Goal: Information Seeking & Learning: Understand process/instructions

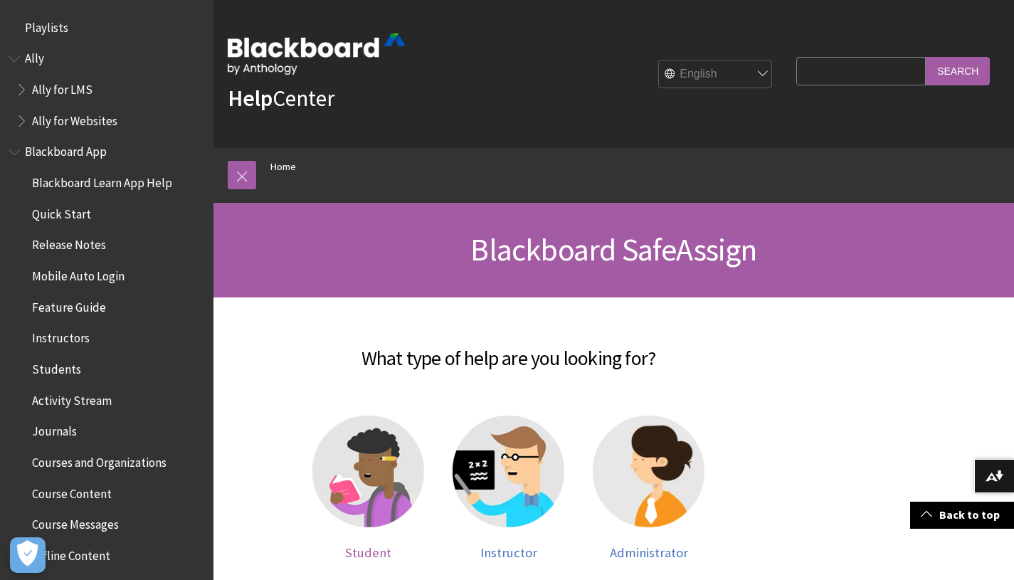
click at [379, 545] on span "Student" at bounding box center [368, 553] width 46 height 16
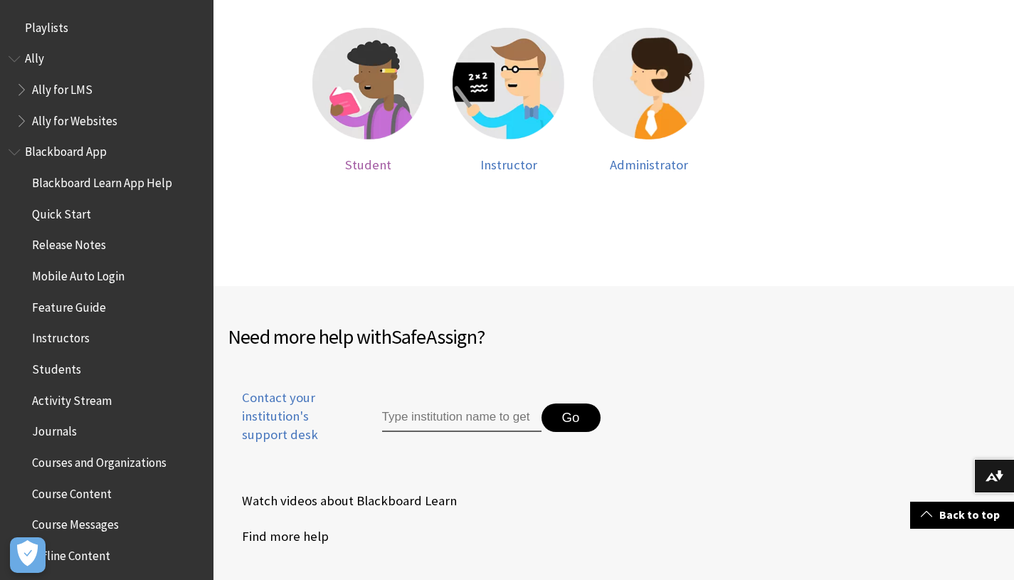
scroll to position [1399, 0]
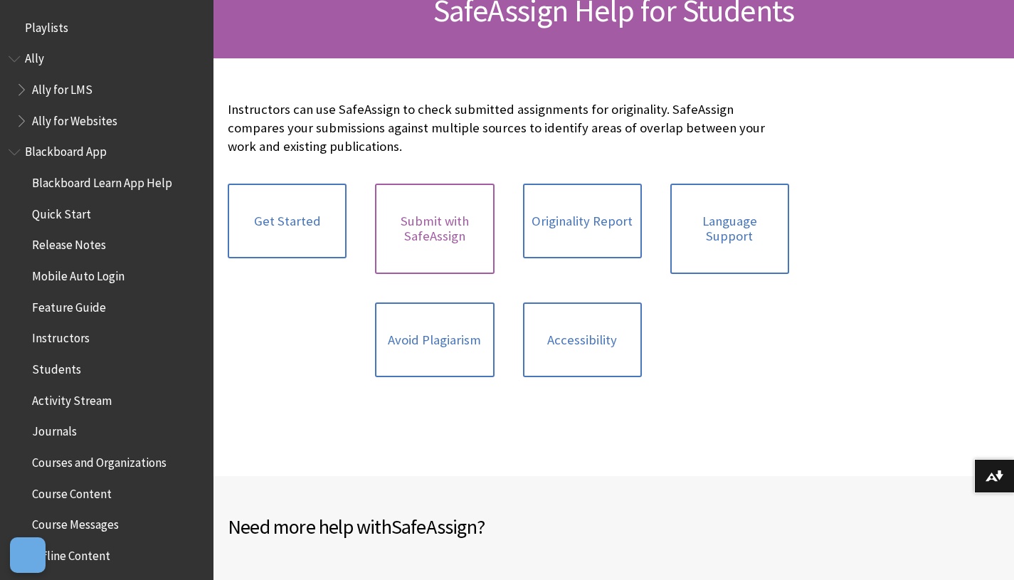
scroll to position [1586, 0]
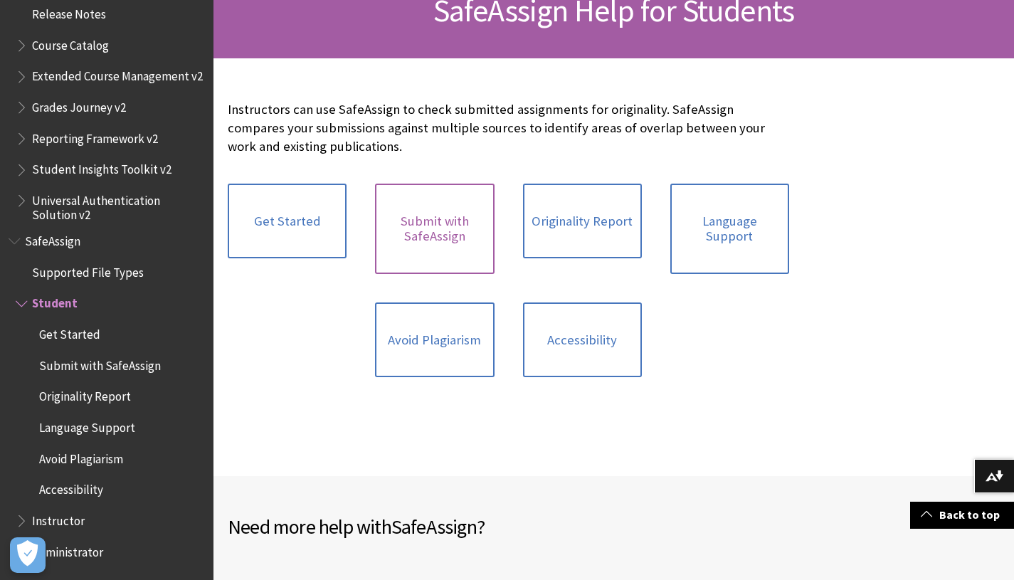
click at [433, 241] on link "Submit with SafeAssign" at bounding box center [434, 229] width 119 height 90
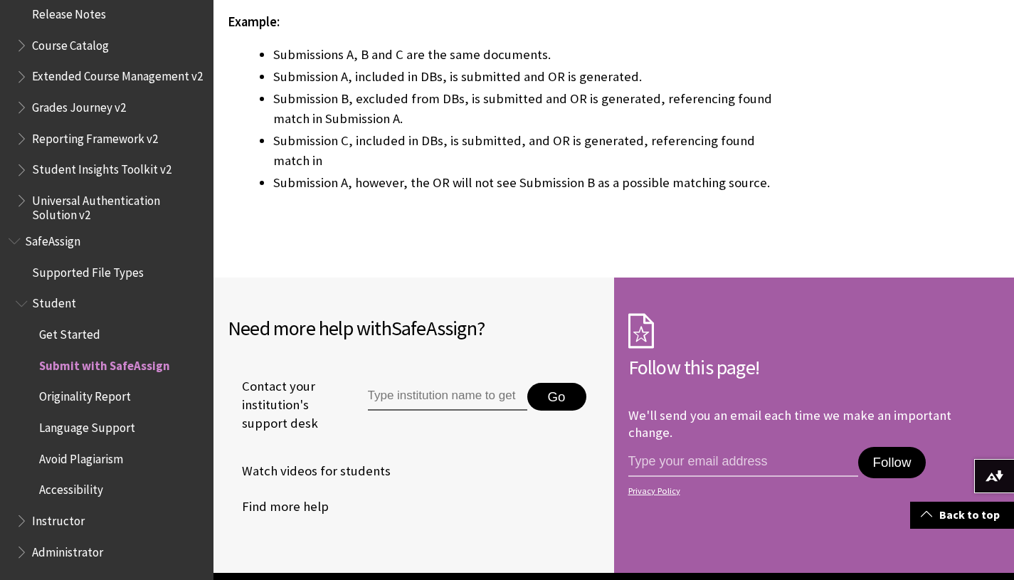
scroll to position [3284, 0]
